Goal: Transaction & Acquisition: Purchase product/service

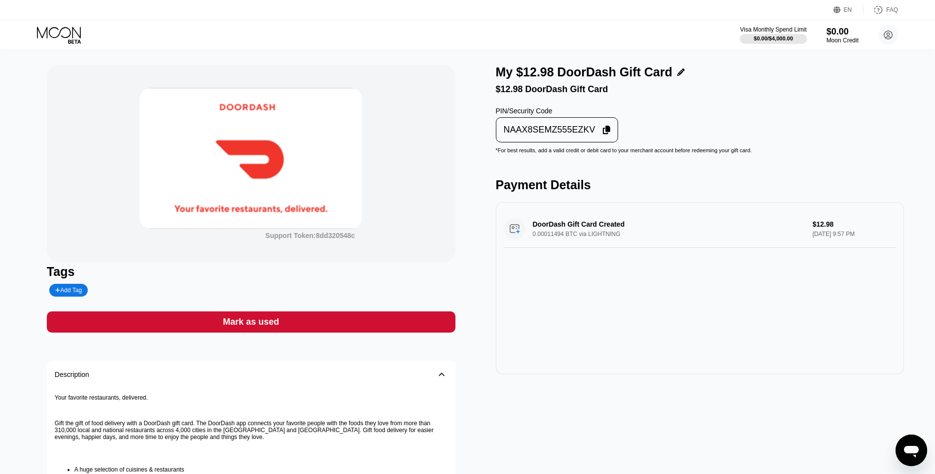
click at [423, 321] on div "Mark as used" at bounding box center [251, 321] width 408 height 21
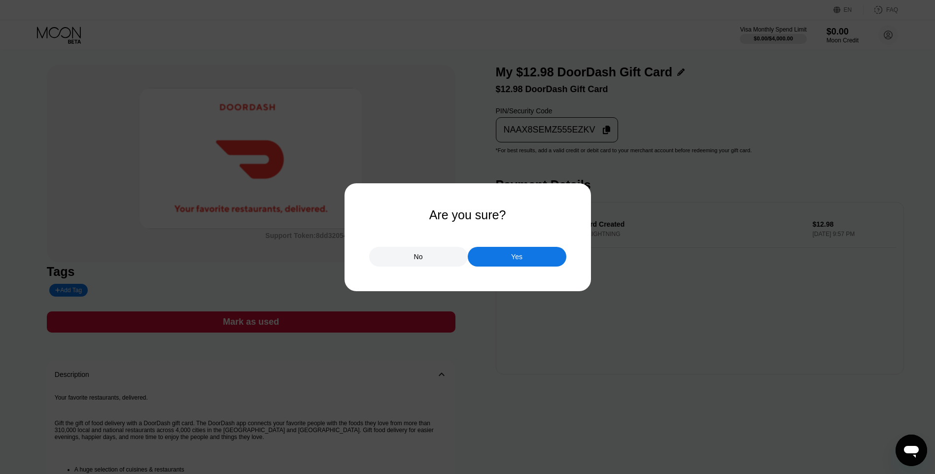
click at [503, 263] on div "Yes" at bounding box center [517, 257] width 99 height 20
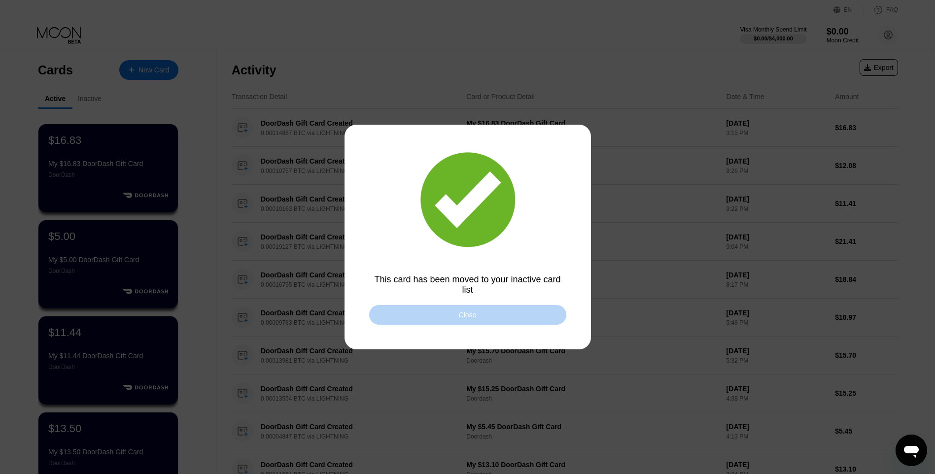
drag, startPoint x: 507, startPoint y: 311, endPoint x: 449, endPoint y: 186, distance: 138.0
click at [506, 306] on div "This card has been moved to your inactive card list Close" at bounding box center [467, 237] width 935 height 474
drag, startPoint x: 465, startPoint y: 312, endPoint x: 458, endPoint y: 301, distance: 13.0
click at [460, 304] on div "This card has been moved to your inactive card list Close" at bounding box center [467, 237] width 935 height 474
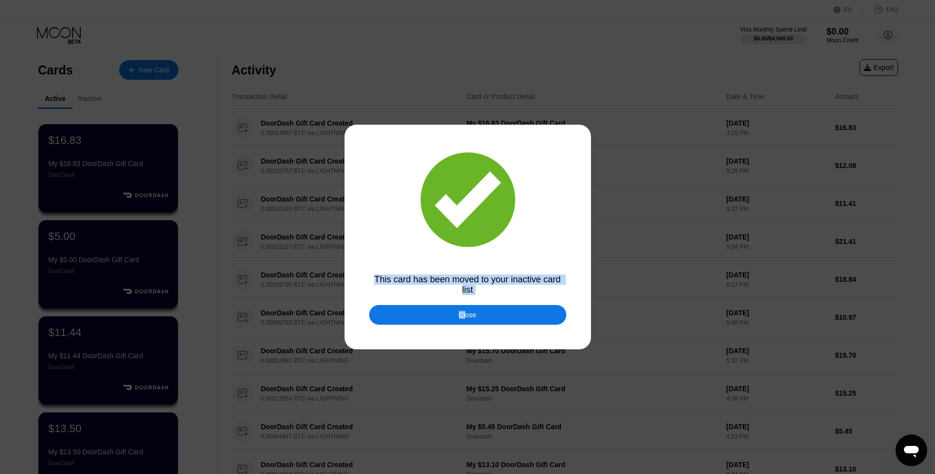
click at [436, 325] on div "Close" at bounding box center [467, 315] width 197 height 20
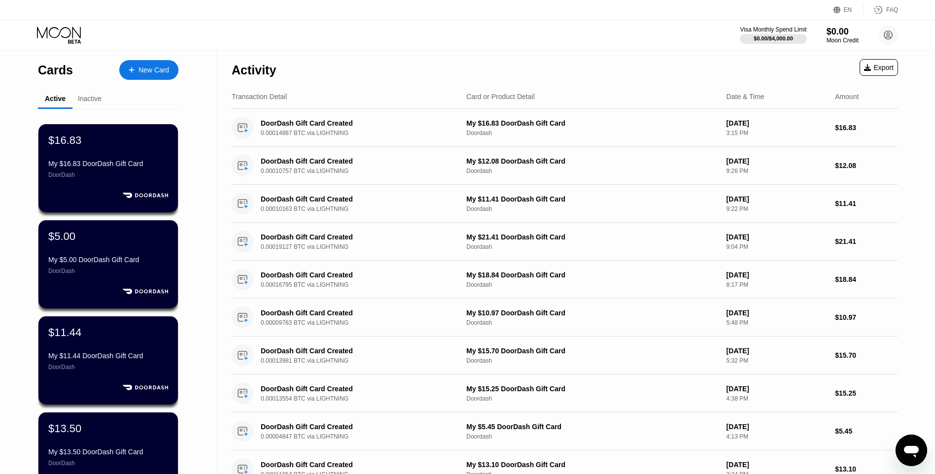
click at [149, 68] on div "New Card" at bounding box center [153, 70] width 31 height 8
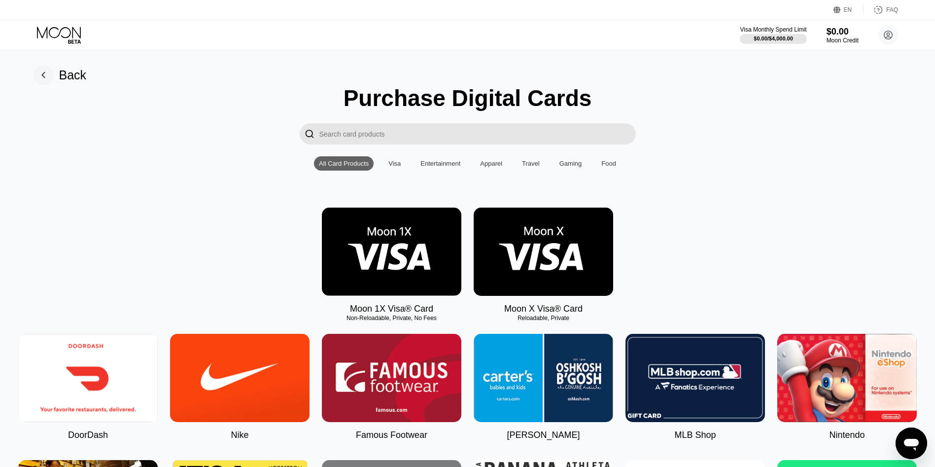
click at [120, 386] on img at bounding box center [87, 378] width 139 height 88
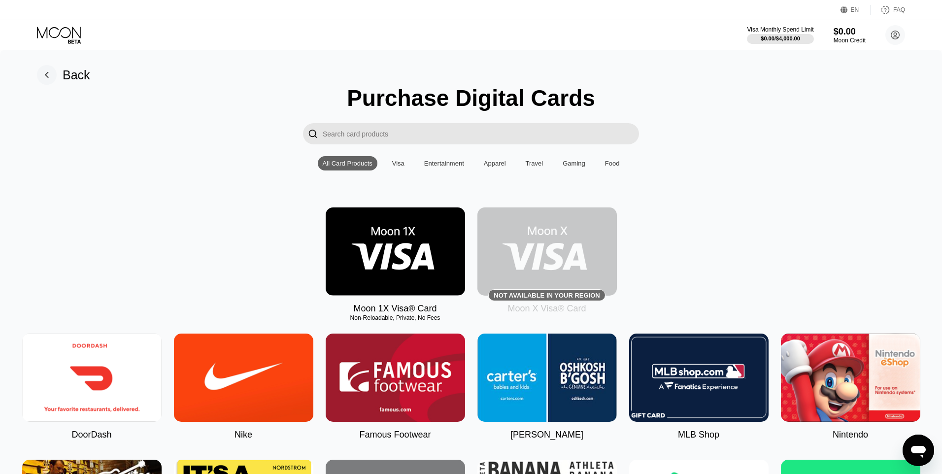
type input "0"
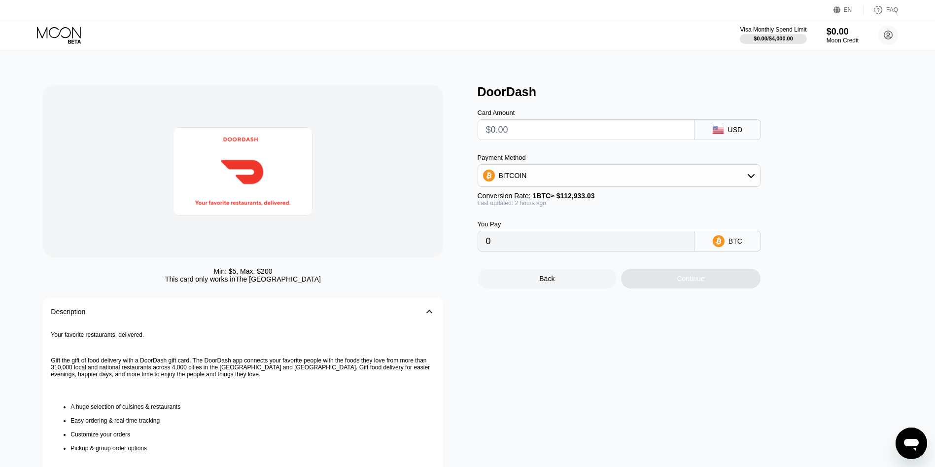
click at [552, 137] on input "text" at bounding box center [586, 130] width 200 height 20
type input "$5"
type input "0.00004429"
type input "$5"
click at [652, 287] on div "Continue" at bounding box center [690, 279] width 139 height 20
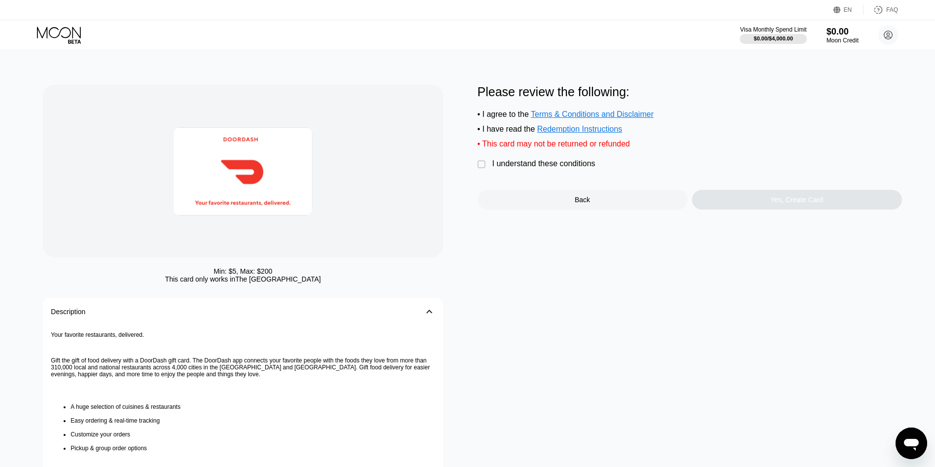
drag, startPoint x: 558, startPoint y: 171, endPoint x: 658, endPoint y: 182, distance: 101.0
click at [571, 168] on div "I understand these conditions" at bounding box center [543, 163] width 103 height 9
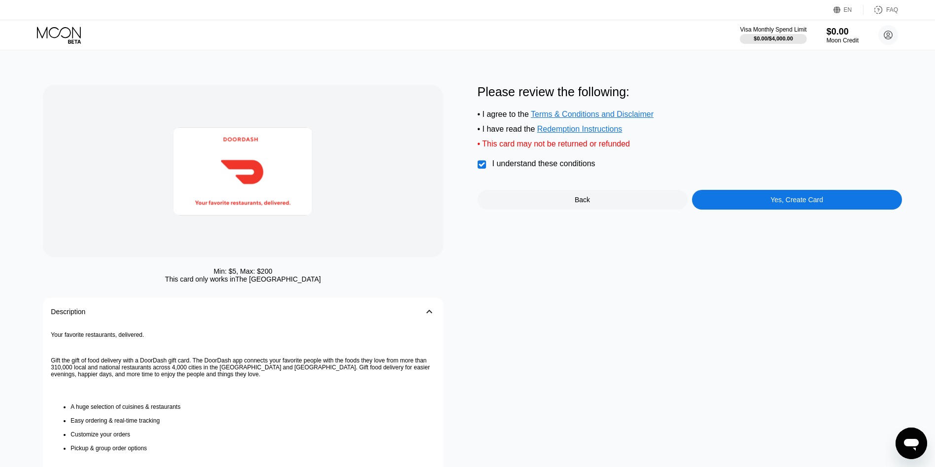
click at [778, 204] on div "Yes, Create Card" at bounding box center [797, 200] width 210 height 20
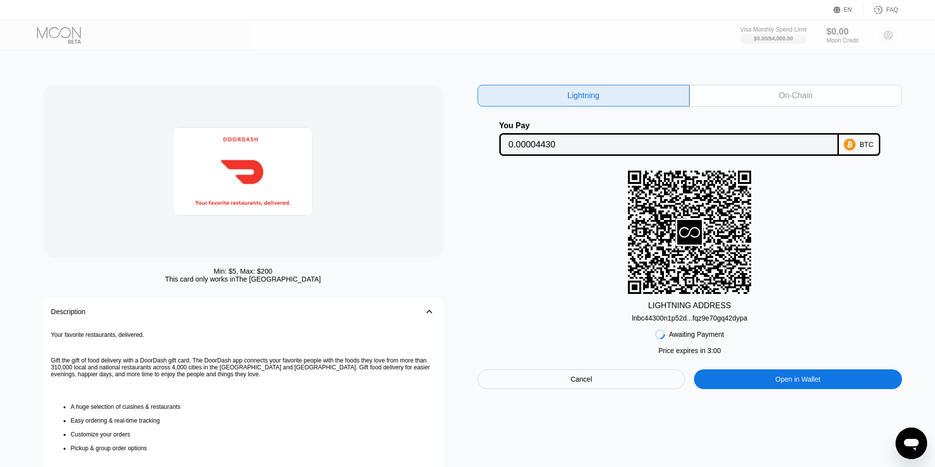
click at [668, 316] on div "lnbc44300n1p52d...fqz9e70gq42dypa" at bounding box center [689, 316] width 115 height 12
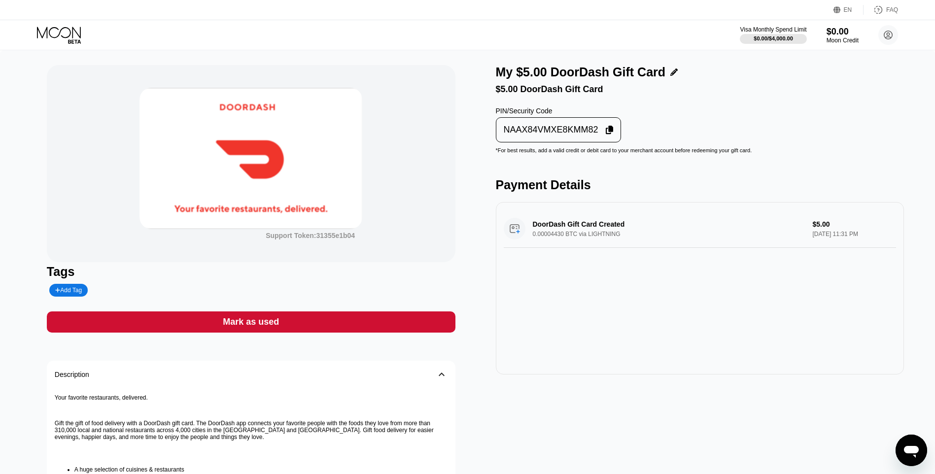
click at [558, 142] on div "NAAX84VMXE8KMM82" at bounding box center [559, 129] width 126 height 25
